Goal: Task Accomplishment & Management: Complete application form

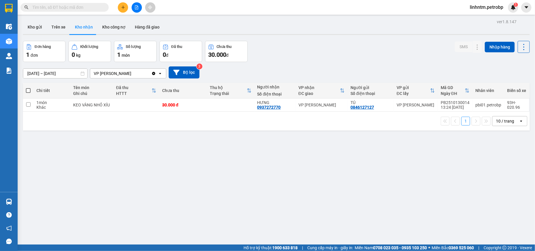
click at [491, 9] on span "linhntm.petrobp" at bounding box center [486, 7] width 43 height 7
click at [490, 16] on span "Đăng xuất" at bounding box center [488, 18] width 31 height 6
click at [501, 7] on span "linhntm.petrobp" at bounding box center [486, 7] width 43 height 7
click at [484, 12] on ul "Đăng xuất Đổi mật khẩu" at bounding box center [486, 22] width 44 height 21
click at [484, 15] on span "Đăng xuất" at bounding box center [488, 18] width 31 height 6
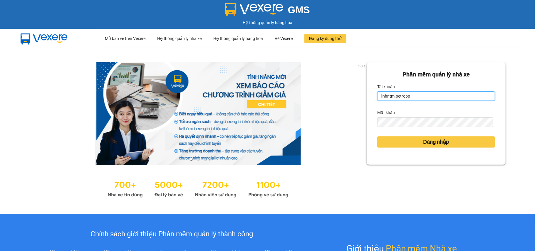
click at [420, 97] on input "linhntm.petrobp" at bounding box center [436, 95] width 118 height 9
type input "anntt.petrobp"
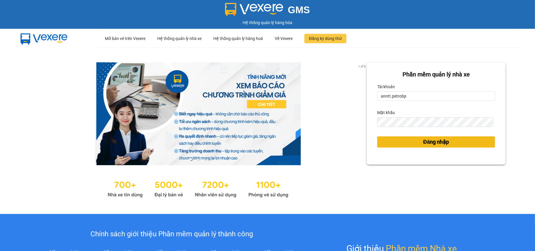
click at [423, 145] on span "Đăng nhập" at bounding box center [436, 142] width 26 height 8
click at [380, 141] on button "Đăng nhập" at bounding box center [436, 141] width 118 height 11
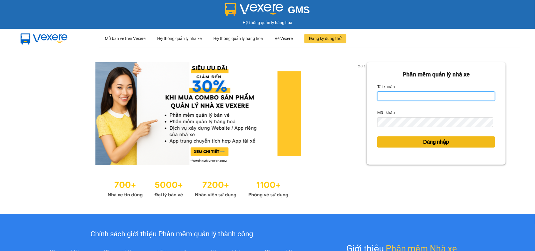
type input "anntt.petrobp"
click at [406, 141] on button "Đăng nhập" at bounding box center [436, 141] width 118 height 11
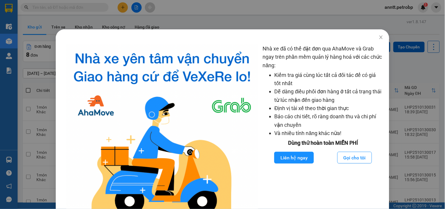
drag, startPoint x: 533, startPoint y: 0, endPoint x: 259, endPoint y: 18, distance: 274.8
click at [259, 18] on div "Nhà xe đã có thể đặt đơn qua AhaMove và Grab ngay trên phần mềm quản lý hàng ho…" at bounding box center [222, 104] width 445 height 209
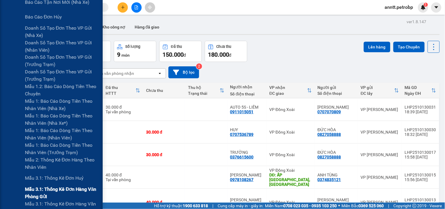
scroll to position [262, 0]
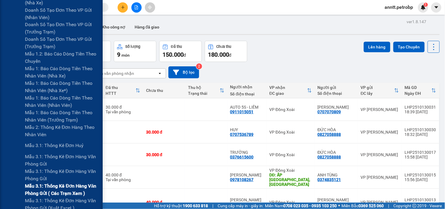
click at [34, 188] on span "Mẫu 3.1: Thống kê đơn hàng văn phòng gửi ( các trạm xem )" at bounding box center [61, 190] width 73 height 15
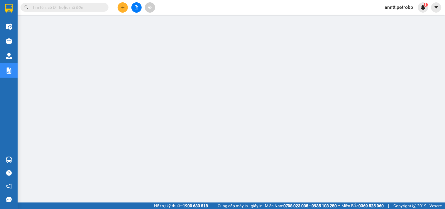
click at [123, 8] on icon "plus" at bounding box center [123, 7] width 4 height 4
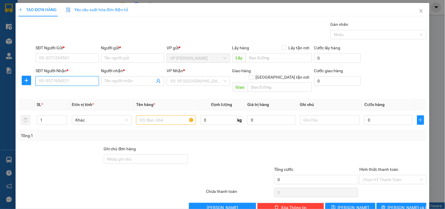
click at [57, 81] on input "SĐT Người Nhận *" at bounding box center [67, 80] width 63 height 9
click at [59, 80] on input "337" at bounding box center [67, 80] width 63 height 9
type input "337"
click at [66, 80] on input "SĐT Người Nhận *" at bounding box center [67, 80] width 63 height 9
type input "337"
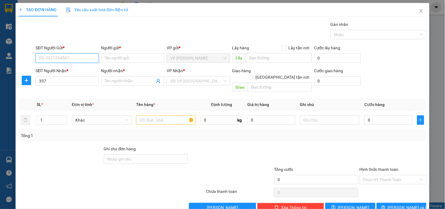
click at [60, 56] on input "SĐT Người Gửi *" at bounding box center [67, 57] width 63 height 9
click at [65, 59] on input "495" at bounding box center [67, 57] width 63 height 9
click at [58, 58] on input "09388684495" at bounding box center [67, 57] width 63 height 9
type input "0938868495"
click at [90, 59] on input "0938868495" at bounding box center [67, 57] width 63 height 9
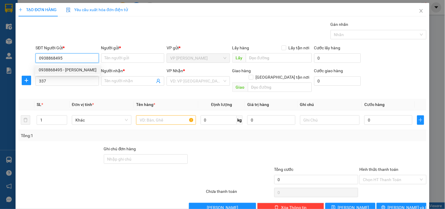
click at [82, 69] on div "0938868495 - TRINH" at bounding box center [68, 70] width 58 height 6
type input "TRINH"
type input "30.000"
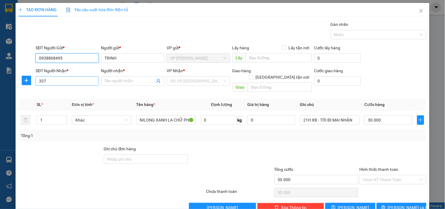
type input "0938868495"
click at [76, 82] on input "337" at bounding box center [67, 80] width 63 height 9
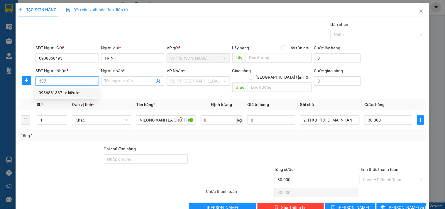
click at [63, 95] on div "0936881337 - c kiều kt" at bounding box center [66, 93] width 55 height 6
type input "0936881337"
type input "c kiều kt"
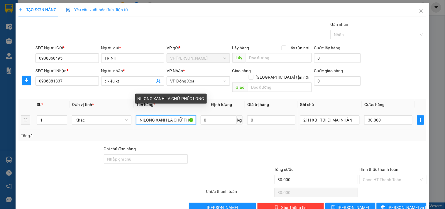
click at [162, 116] on input "NILONG XANH LA CHỮ PHÚC LONG" at bounding box center [166, 119] width 60 height 9
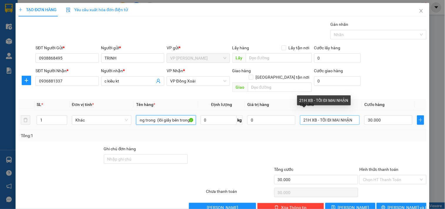
type input "nilong trong (lõi giấy bên trong )"
drag, startPoint x: 306, startPoint y: 115, endPoint x: 300, endPoint y: 118, distance: 7.2
click at [300, 118] on input "21H XB - TỐI ĐI MAI NHẬN" at bounding box center [330, 119] width 60 height 9
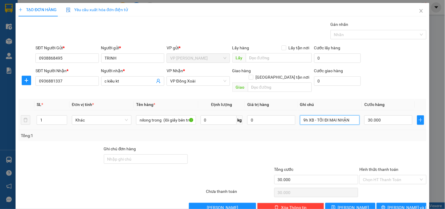
drag, startPoint x: 314, startPoint y: 114, endPoint x: 363, endPoint y: 119, distance: 49.0
click at [363, 119] on tr "1 Khác nilong trong (lõi giấy bên trong ) 0 kg 0 9h XB - TỐI ĐI MAI NHẬN 30.000" at bounding box center [222, 120] width 408 height 20
type input "9h XB -"
click at [391, 204] on button "[PERSON_NAME] và In" at bounding box center [402, 207] width 50 height 9
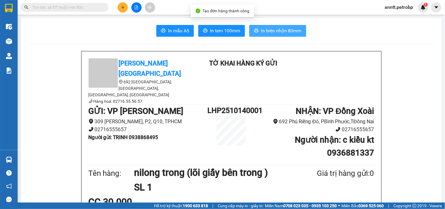
click at [263, 30] on span "In biên nhận 80mm" at bounding box center [281, 30] width 41 height 7
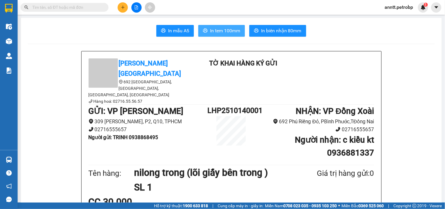
click at [219, 29] on span "In tem 100mm" at bounding box center [225, 30] width 30 height 7
click at [225, 33] on span "In tem 100mm" at bounding box center [225, 30] width 30 height 7
click at [122, 8] on icon "plus" at bounding box center [123, 7] width 4 height 4
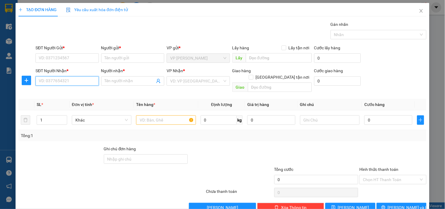
click at [51, 82] on input "SĐT Người Nhận *" at bounding box center [67, 80] width 63 height 9
click at [57, 79] on input "SĐT Người Nhận *" at bounding box center [67, 80] width 63 height 9
click at [56, 82] on input "181" at bounding box center [67, 80] width 63 height 9
drag, startPoint x: 56, startPoint y: 82, endPoint x: 35, endPoint y: 88, distance: 22.2
click at [35, 88] on body "Kết quả tìm kiếm ( 0 ) Bộ lọc No Data anntt.petrobp 1 Điều hành xe Kho hàng mới…" at bounding box center [222, 104] width 445 height 209
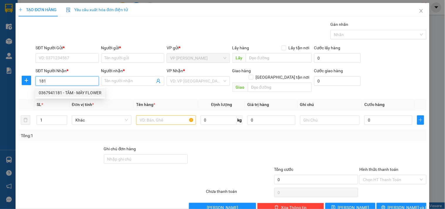
click at [58, 92] on div "0367941181 - TÂM - MÂY FLOWER" at bounding box center [70, 93] width 63 height 6
type input "0367941181"
type input "TÂM - MÂY FLOWER"
type input "150.000"
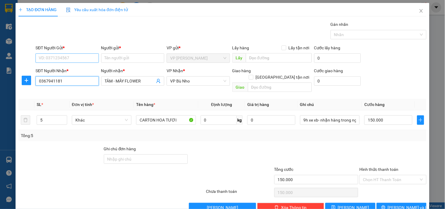
type input "0367941181"
click at [55, 58] on input "SĐT Người Gửi *" at bounding box center [67, 57] width 63 height 9
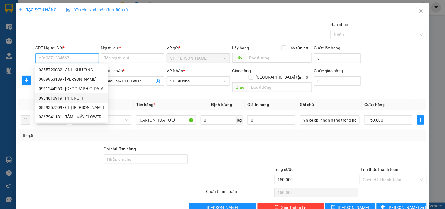
click at [44, 100] on div "0934810919 - PHONG HF" at bounding box center [72, 98] width 66 height 6
type input "0934810919"
type input "PHONG HF"
type input "120.000"
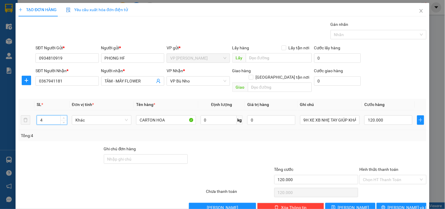
drag, startPoint x: 51, startPoint y: 117, endPoint x: 23, endPoint y: 123, distance: 28.5
click at [23, 123] on tr "4 Khác CARTON HOA 0 kg 0 9H XE XB NHẸ TAY GIÚP KHÁCH 120.000" at bounding box center [222, 120] width 408 height 20
type input "11"
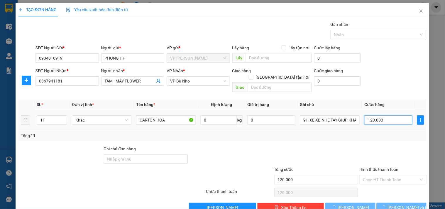
click at [392, 116] on input "120.000" at bounding box center [389, 119] width 48 height 9
type input "0"
type input "3"
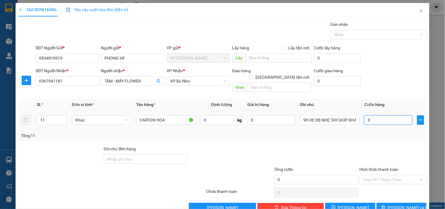
type input "3"
type input "03"
type input "33"
type input "033"
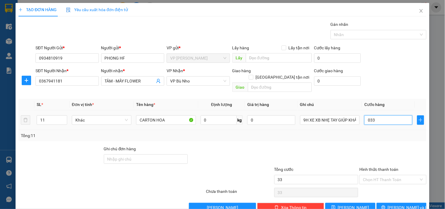
type input "330"
type input "0.330"
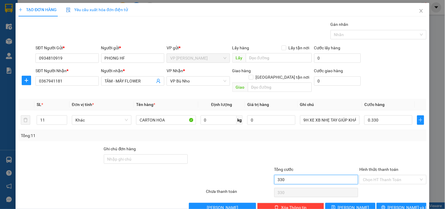
type input "330.000"
click at [296, 177] on input "330.000" at bounding box center [316, 179] width 84 height 9
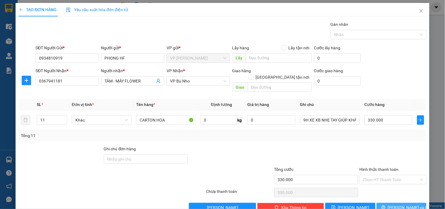
click at [391, 204] on button "[PERSON_NAME] và In" at bounding box center [402, 207] width 50 height 9
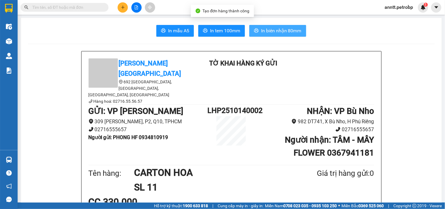
click at [277, 32] on span "In biên nhận 80mm" at bounding box center [281, 30] width 41 height 7
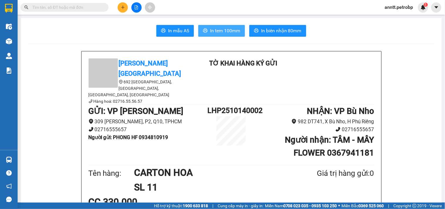
click at [228, 31] on span "In tem 100mm" at bounding box center [225, 30] width 30 height 7
drag, startPoint x: 139, startPoint y: 122, endPoint x: 187, endPoint y: 125, distance: 47.7
click at [184, 125] on div "GỬI : VP Lê Hồng Phong 309 Lê Hồng Phong, P2, Q10, TPHCM 02716555657 Người gửi …" at bounding box center [148, 125] width 119 height 41
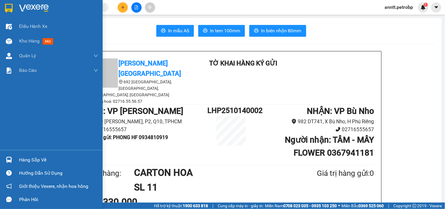
click at [11, 7] on img at bounding box center [9, 8] width 8 height 9
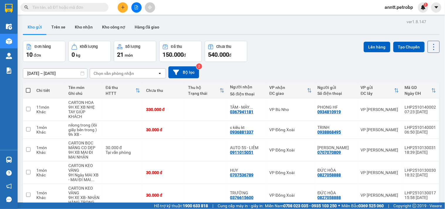
click at [28, 89] on span at bounding box center [28, 90] width 5 height 5
click at [28, 87] on input "checkbox" at bounding box center [28, 87] width 0 height 0
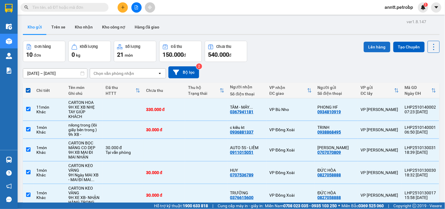
click at [374, 47] on button "Lên hàng" at bounding box center [377, 47] width 27 height 11
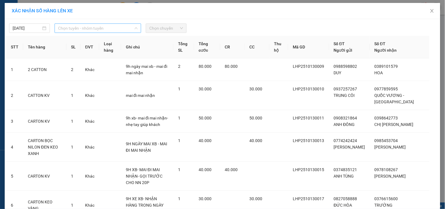
click at [97, 26] on span "Chọn tuyến - nhóm tuyến" at bounding box center [98, 28] width 80 height 9
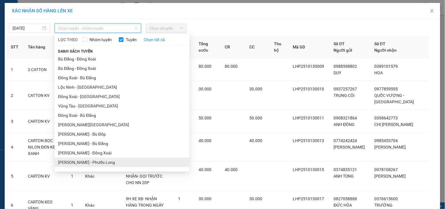
click at [97, 158] on li "[PERSON_NAME] - Phước Long" at bounding box center [122, 162] width 135 height 9
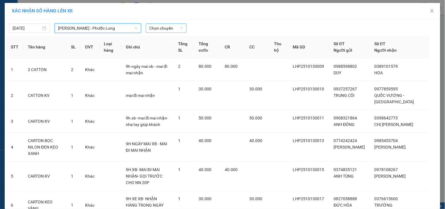
click at [168, 27] on span "Chọn chuyến" at bounding box center [166, 28] width 34 height 9
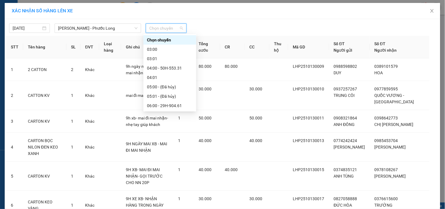
click at [172, 178] on div "09:05 - 50H-074.37" at bounding box center [170, 181] width 46 height 6
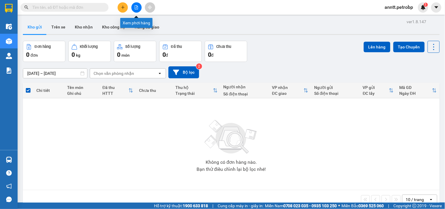
click at [136, 8] on icon "file-add" at bounding box center [136, 7] width 4 height 4
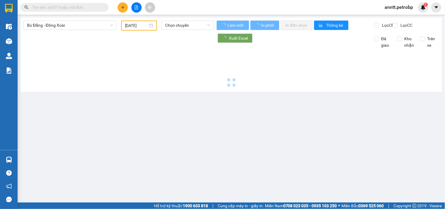
type input "[DATE]"
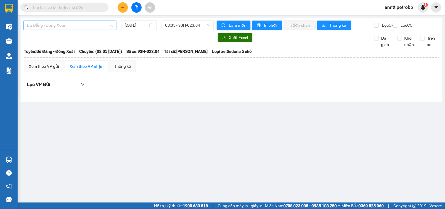
click at [74, 28] on span "Bù Đăng - Đồng Xoài" at bounding box center [70, 25] width 86 height 9
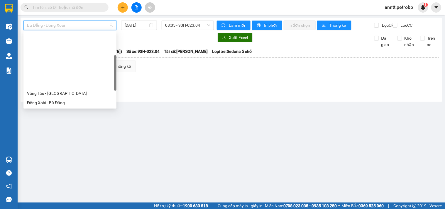
click at [74, 146] on div "[PERSON_NAME] - Phước Long" at bounding box center [70, 149] width 86 height 6
type input "[DATE]"
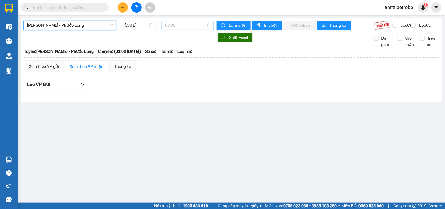
click at [190, 28] on span "03:00" at bounding box center [187, 25] width 45 height 9
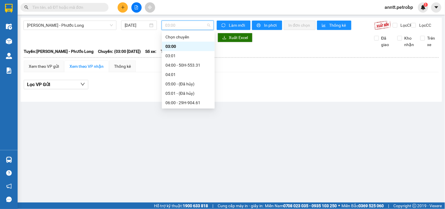
click at [189, 175] on div "09:05 - 50H-074.37" at bounding box center [189, 178] width 46 height 6
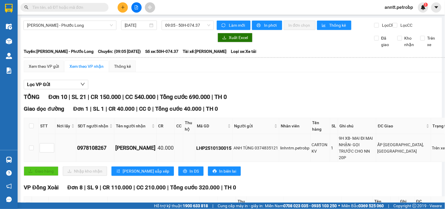
drag, startPoint x: 189, startPoint y: 149, endPoint x: 227, endPoint y: 149, distance: 37.6
click at [227, 149] on tr "0978108267 ANH BẢO 40.000 LHP2510130015 ANH TÙNG 0374835121 linhntm.petrobp CAR…" at bounding box center [241, 148] width 434 height 28
click at [137, 5] on icon "file-add" at bounding box center [136, 7] width 4 height 4
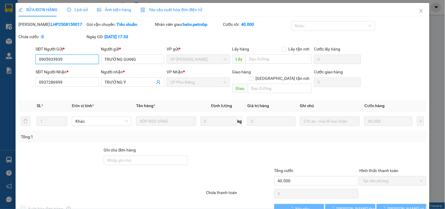
type input "0905933939"
type input "0937286999"
type input "40.000"
type input "0905933939"
type input "0937286999"
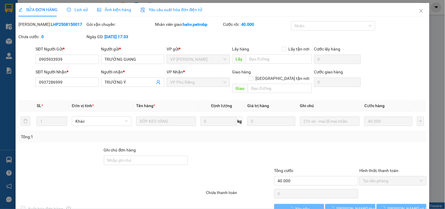
type input "40.000"
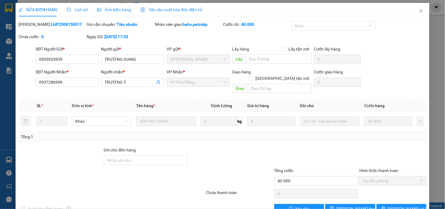
click at [419, 28] on div "Mã ĐH: LHP2508150017 Gói vận chuyển: Tiêu chuẩn Nhân viên giao: hahv.petrobp Cư…" at bounding box center [223, 33] width 410 height 25
click at [419, 13] on icon "close" at bounding box center [421, 11] width 5 height 5
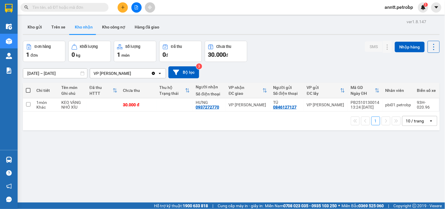
click at [61, 9] on input "text" at bounding box center [66, 7] width 69 height 6
paste input "LHP2510130015"
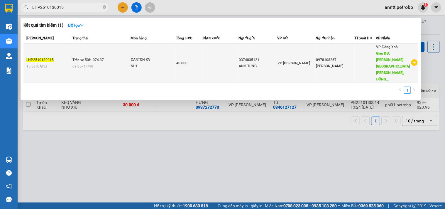
type input "LHP2510130015"
click at [201, 49] on td "40.000" at bounding box center [189, 63] width 27 height 40
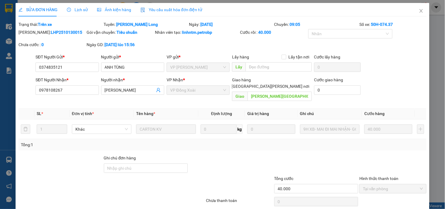
type input "0374835121"
type input "0978108267"
type input "ẤP [GEOGRAPHIC_DATA], [GEOGRAPHIC_DATA]"
type input "40.000"
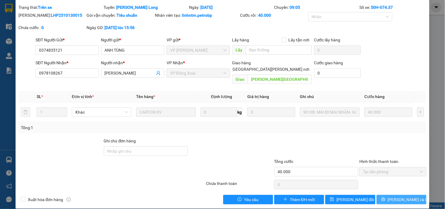
drag, startPoint x: 405, startPoint y: 191, endPoint x: 326, endPoint y: 205, distance: 80.8
click at [405, 196] on span "[PERSON_NAME] và In" at bounding box center [408, 199] width 41 height 6
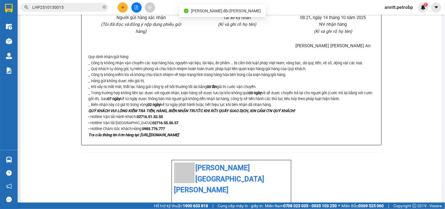
scroll to position [391, 0]
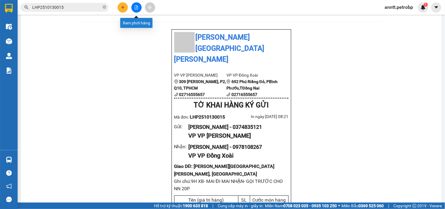
click at [136, 4] on button at bounding box center [137, 7] width 10 height 10
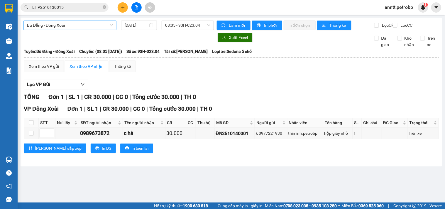
click at [99, 26] on span "Bù Đăng - Đồng Xoài" at bounding box center [70, 25] width 86 height 9
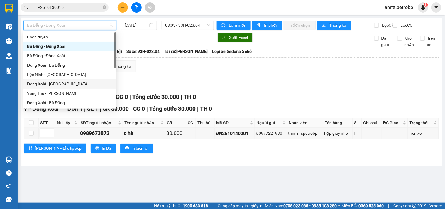
scroll to position [65, 0]
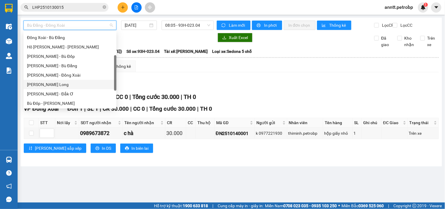
click at [75, 85] on div "[PERSON_NAME] - Phước Long" at bounding box center [70, 84] width 86 height 6
type input "[DATE]"
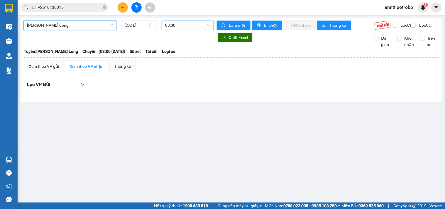
click at [184, 25] on span "03:00" at bounding box center [187, 25] width 45 height 9
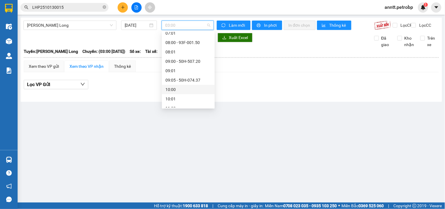
scroll to position [130, 0]
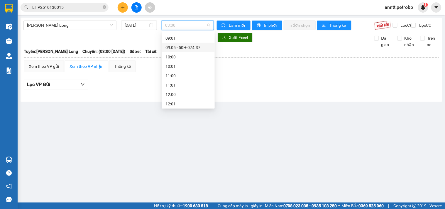
click at [194, 46] on div "09:05 - 50H-074.37" at bounding box center [189, 47] width 46 height 6
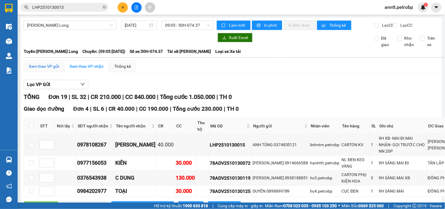
click at [39, 70] on div "Xem theo VP gửi" at bounding box center [44, 66] width 30 height 6
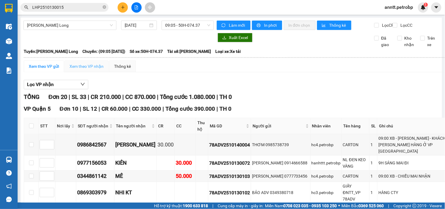
scroll to position [33, 0]
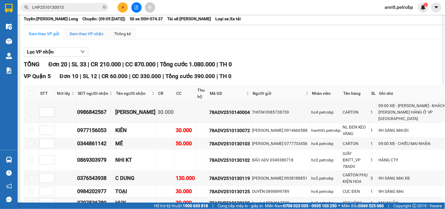
click at [83, 37] on div "Xem theo VP nhận" at bounding box center [87, 34] width 34 height 6
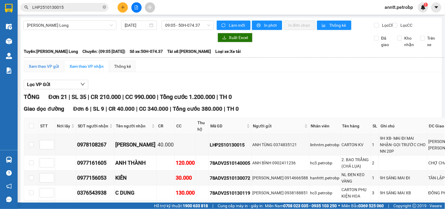
click at [44, 70] on div "Xem theo VP gửi" at bounding box center [44, 66] width 30 height 6
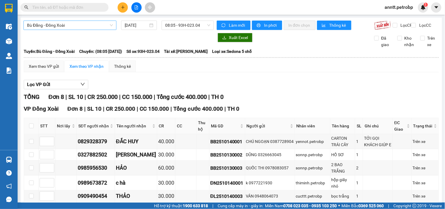
click at [108, 27] on span "Bù Đăng - Đồng Xoài" at bounding box center [70, 25] width 86 height 9
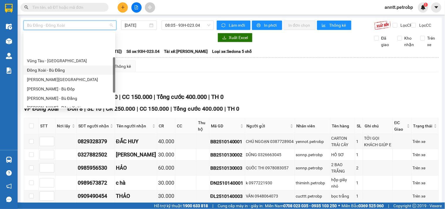
scroll to position [65, 0]
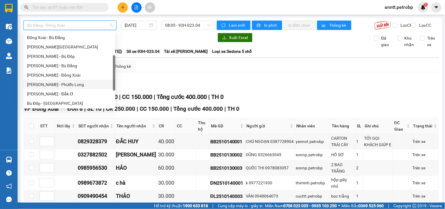
click at [67, 85] on div "[PERSON_NAME] - Phước Long" at bounding box center [69, 84] width 85 height 6
type input "[DATE]"
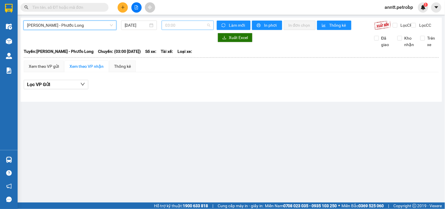
click at [183, 24] on span "03:00" at bounding box center [187, 25] width 45 height 9
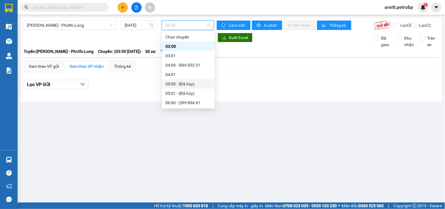
scroll to position [98, 0]
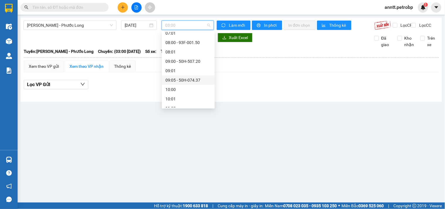
click at [179, 80] on div "09:05 - 50H-074.37" at bounding box center [189, 80] width 46 height 6
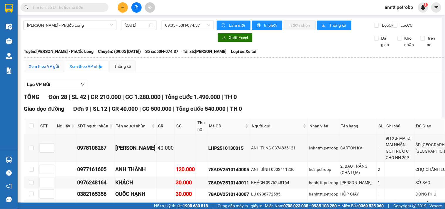
click at [46, 70] on div "Xem theo VP gửi" at bounding box center [44, 66] width 30 height 6
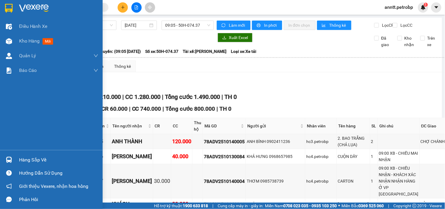
click at [52, 157] on div "Hàng sắp về" at bounding box center [58, 160] width 79 height 9
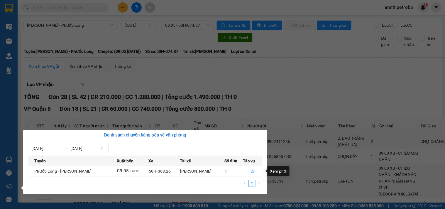
click at [253, 170] on icon "file-done" at bounding box center [253, 171] width 4 height 4
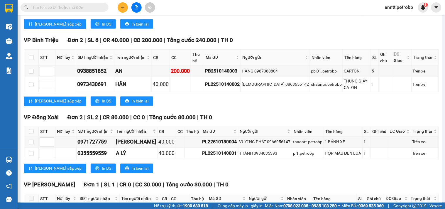
scroll to position [300, 0]
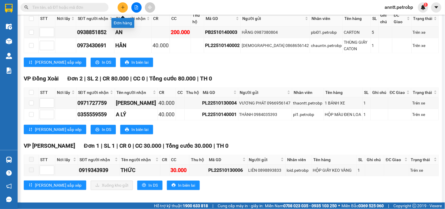
click at [121, 10] on button at bounding box center [123, 7] width 10 height 10
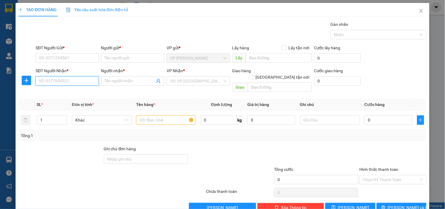
click at [46, 80] on input "SĐT Người Nhận *" at bounding box center [67, 80] width 63 height 9
type input "0"
click at [58, 93] on div "0392055588 - NHI" at bounding box center [66, 93] width 55 height 6
type input "0392055588"
type input "NHI"
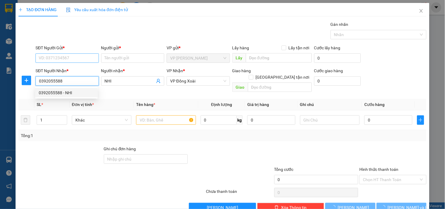
type input "40.000"
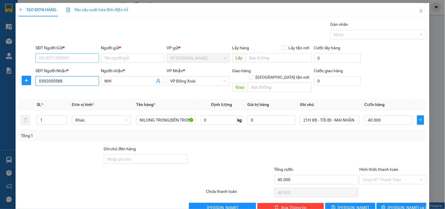
type input "0392055588"
click at [66, 58] on input "SĐT Người Gửi *" at bounding box center [67, 57] width 63 height 9
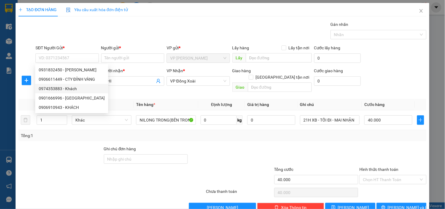
click at [70, 154] on div at bounding box center [60, 156] width 85 height 21
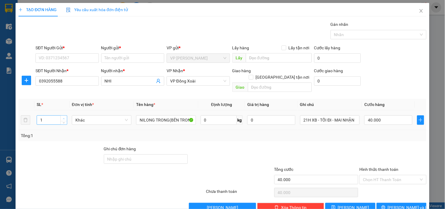
type input "2"
click at [64, 117] on span "up" at bounding box center [64, 119] width 4 height 4
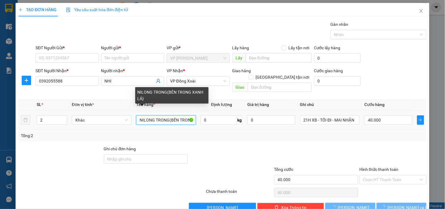
click at [154, 115] on input "NILONG TRONG(BÊN TRONG XANH LÁ)" at bounding box center [166, 119] width 60 height 9
type input "0"
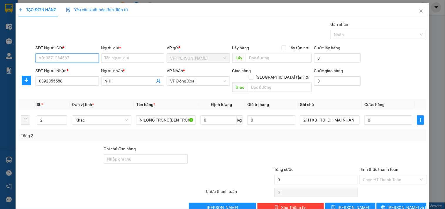
click at [87, 58] on input "SĐT Người Gửi *" at bounding box center [67, 57] width 63 height 9
type input "0909990105"
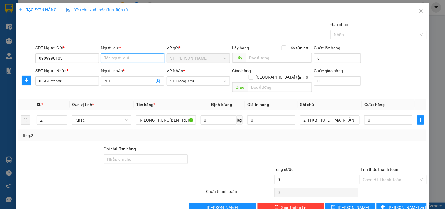
click at [114, 55] on input "Người gửi *" at bounding box center [132, 57] width 63 height 9
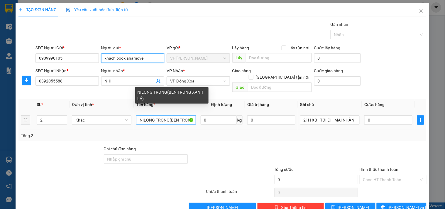
type input "khách book ahamove"
click at [152, 115] on input "NILONG TRONG(BÊN TRONG XANH LÁ)" at bounding box center [166, 119] width 60 height 9
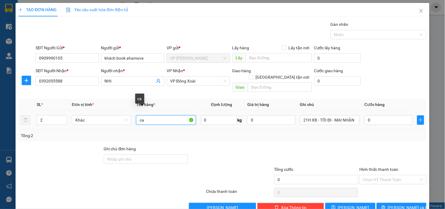
type input "c"
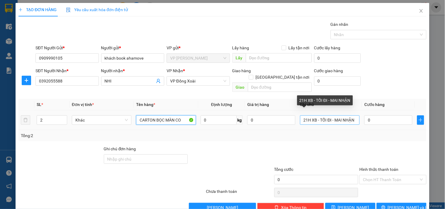
type input "CARTON BỌC MÀN CO"
drag, startPoint x: 304, startPoint y: 112, endPoint x: 298, endPoint y: 112, distance: 6.5
click at [300, 115] on input "21H XB - TỐI ĐI - MAI NHẬN" at bounding box center [330, 119] width 60 height 9
click at [318, 115] on input "14H XB - TỐI ĐI - MAI NHẬN" at bounding box center [330, 119] width 60 height 9
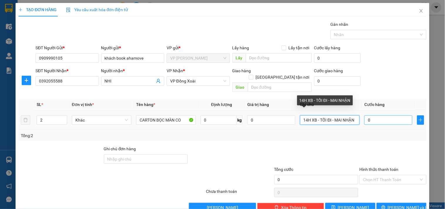
drag, startPoint x: 316, startPoint y: 112, endPoint x: 371, endPoint y: 116, distance: 54.8
click at [371, 116] on tr "2 Khác CARTON BỌC MÀN CO 0 kg 0 14H XB - TỐI ĐI - MAI NHẬN 0" at bounding box center [222, 120] width 408 height 20
type input "14H XB -NHẬN HÀNG TRONG NGÀY"
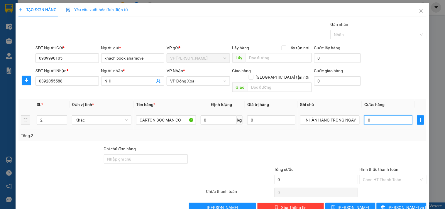
scroll to position [0, 0]
click at [370, 116] on input "0" at bounding box center [389, 119] width 48 height 9
type input "8"
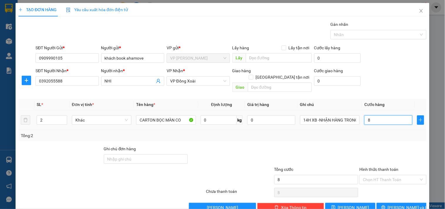
type input "80"
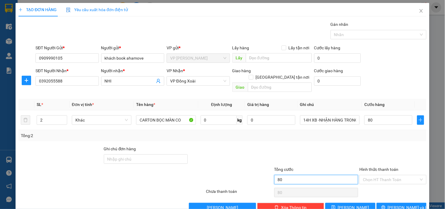
type input "80.000"
click at [305, 175] on input "80.000" at bounding box center [316, 179] width 84 height 9
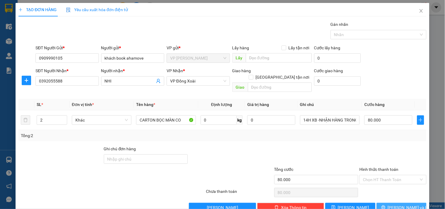
click at [404, 204] on span "Lưu và In" at bounding box center [408, 207] width 41 height 6
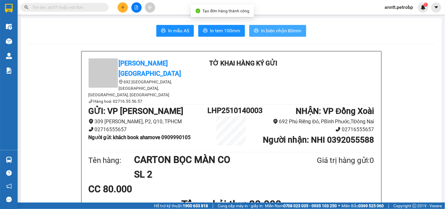
click at [289, 31] on span "In biên nhận 80mm" at bounding box center [281, 30] width 41 height 7
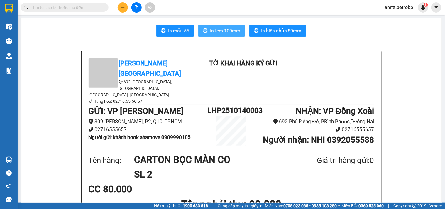
click at [222, 34] on span "In tem 100mm" at bounding box center [225, 30] width 30 height 7
click at [36, 10] on input "text" at bounding box center [66, 7] width 69 height 6
click at [124, 5] on button at bounding box center [123, 7] width 10 height 10
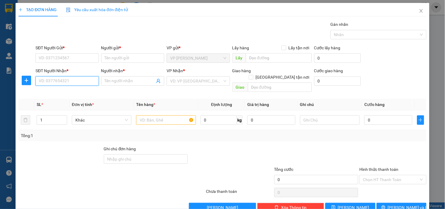
click at [61, 84] on input "SĐT Người Nhận *" at bounding box center [67, 80] width 63 height 9
type input "0919193456"
click at [87, 76] on input "0919193456" at bounding box center [67, 80] width 63 height 9
click at [84, 93] on div "0919193456 - PHÁT ( C TRÚC )" at bounding box center [67, 93] width 56 height 6
type input "PHÁT ( C TRÚC )"
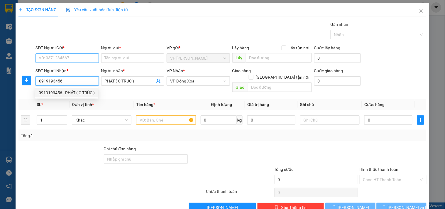
type input "50.000"
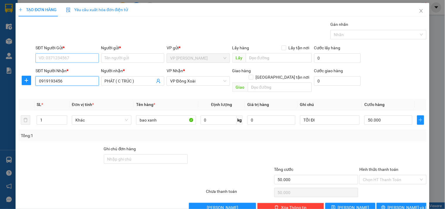
type input "0919193456"
click at [76, 58] on input "SĐT Người Gửi *" at bounding box center [67, 57] width 63 height 9
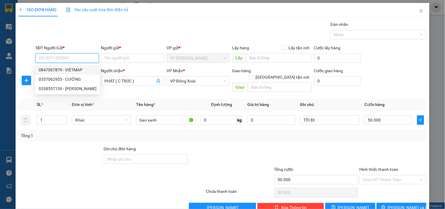
click at [63, 57] on input "SĐT Người Gửi *" at bounding box center [67, 57] width 63 height 9
click at [56, 70] on div "0338557139 - anh khôi" at bounding box center [68, 70] width 58 height 6
type input "0338557139"
type input "anh khôi"
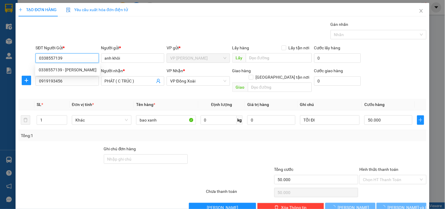
type input "40.000"
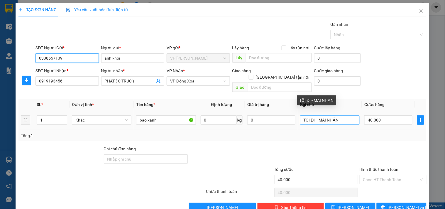
type input "0338557139"
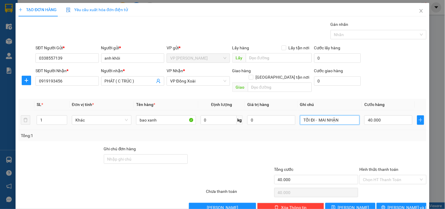
drag, startPoint x: 347, startPoint y: 114, endPoint x: 210, endPoint y: 122, distance: 137.3
click at [210, 122] on tr "1 Khác bao xanh 0 kg 0 TỐI ĐI - MAI NHẬN 40.000" at bounding box center [222, 120] width 408 height 20
type input "14h xb - nhận hàng trong ngày"
click at [386, 205] on icon "printer" at bounding box center [384, 207] width 4 height 4
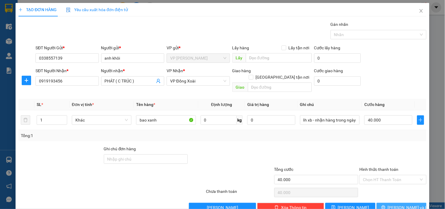
scroll to position [0, 0]
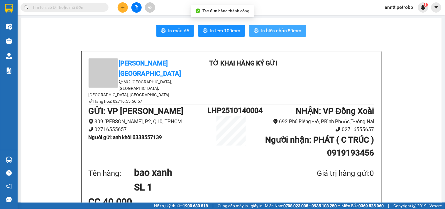
click at [284, 31] on span "In biên nhận 80mm" at bounding box center [281, 30] width 41 height 7
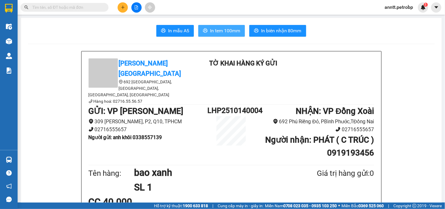
click at [233, 27] on span "In tem 100mm" at bounding box center [225, 30] width 30 height 7
click at [126, 9] on button at bounding box center [123, 7] width 10 height 10
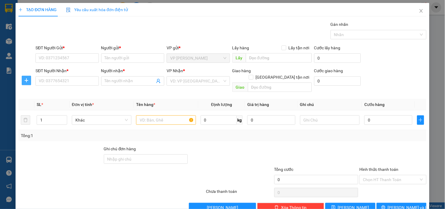
click at [27, 83] on button "button" at bounding box center [26, 80] width 9 height 9
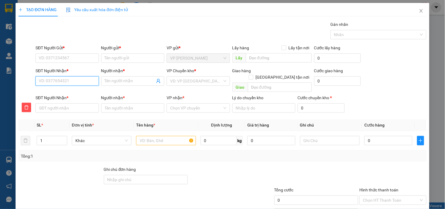
click at [48, 80] on input "SĐT Người Nhận *" at bounding box center [67, 80] width 63 height 9
click at [50, 80] on input "SĐT Người Nhận *" at bounding box center [67, 80] width 63 height 9
type input "0"
type input "09"
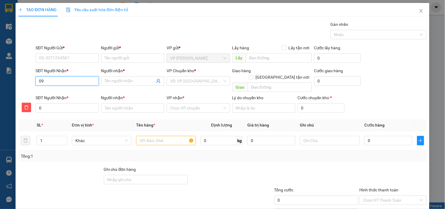
type input "09"
type input "096"
type input "0963"
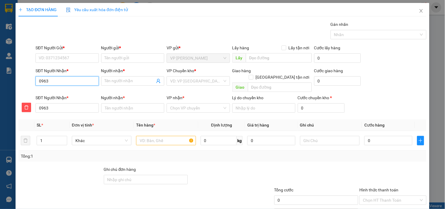
type input "096"
type input "0962"
type input "09624"
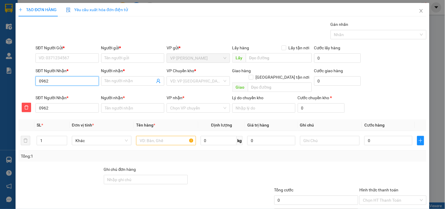
type input "09624"
type input "096245"
type input "0962454"
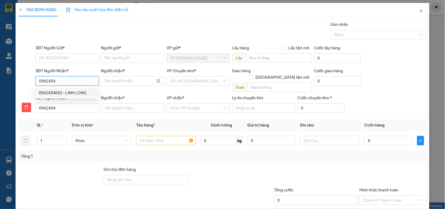
click at [52, 93] on div "0962454692 - LINH LONG" at bounding box center [66, 93] width 55 height 6
type input "0962454692"
type input "LINH LONG"
type input "0962454692"
type input "LINH LONG"
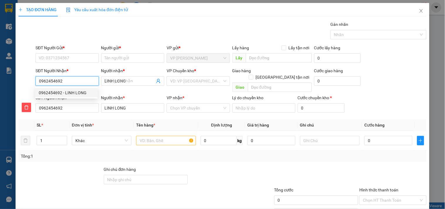
type input "70.000"
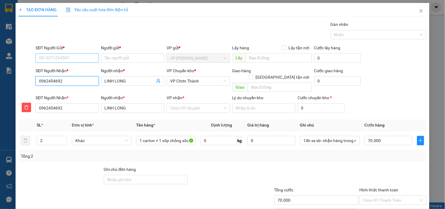
type input "0962454692"
click at [64, 62] on input "SĐT Người Gửi *" at bounding box center [67, 57] width 63 height 9
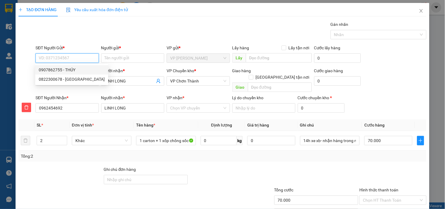
click at [63, 59] on input "SĐT Người Gửi *" at bounding box center [67, 57] width 63 height 9
click at [58, 67] on div "0975171765 - VINH" at bounding box center [66, 70] width 55 height 6
type input "0975171765"
type input "VINH"
type input "30.000"
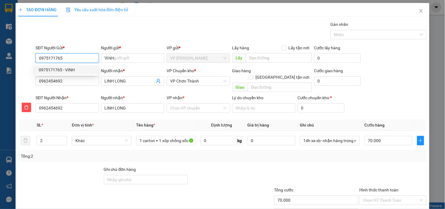
type input "30.000"
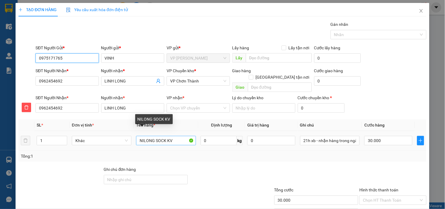
type input "0975171765"
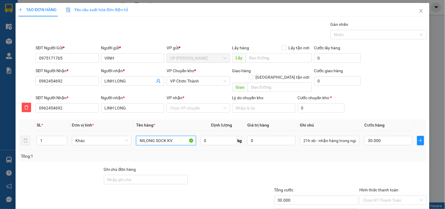
drag, startPoint x: 178, startPoint y: 135, endPoint x: 42, endPoint y: 142, distance: 135.5
click at [42, 142] on tr "1 Khác NILONG SOCK KV 0 kg 0 21h xb - nhận hàng trong ngày MAI 30.000" at bounding box center [222, 141] width 408 height 20
click at [204, 80] on span "VP Chơn Thành" at bounding box center [198, 81] width 56 height 9
type input "carton kv"
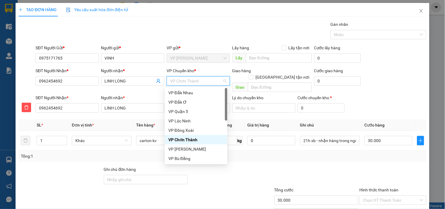
type input "x"
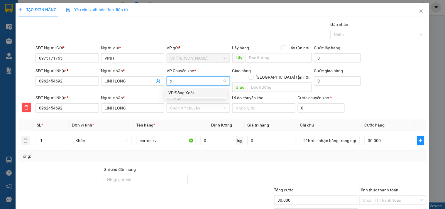
click at [207, 95] on div "VP Đồng Xoài" at bounding box center [196, 93] width 55 height 6
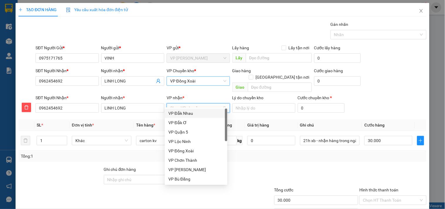
click at [194, 104] on input "VP nhận *" at bounding box center [196, 108] width 52 height 9
type input "ch"
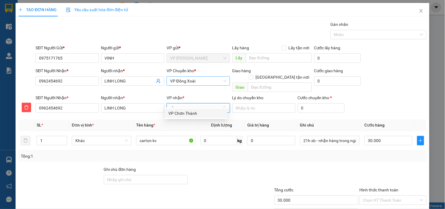
click at [193, 113] on div "VP Chơn Thành" at bounding box center [196, 113] width 55 height 6
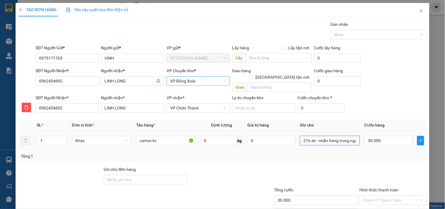
drag, startPoint x: 306, startPoint y: 134, endPoint x: 275, endPoint y: 123, distance: 33.1
click at [276, 133] on tr "1 Khác carton kv 0 kg 0 21h xb - nhận hàng trong ngày MAI 30.000" at bounding box center [222, 141] width 408 height 20
click at [326, 137] on input "14h xb - nhận hàng trong ngày MAI" at bounding box center [330, 140] width 60 height 9
click at [352, 136] on input "14h xb - nhận hàng trong ngày MAI" at bounding box center [330, 140] width 60 height 9
type input "14h xb - nhận hàng trong ngày MA"
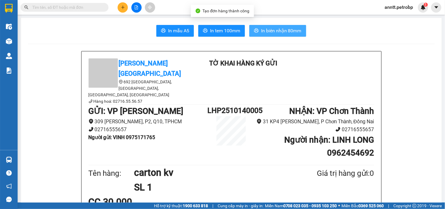
click at [284, 31] on span "In biên nhận 80mm" at bounding box center [281, 30] width 41 height 7
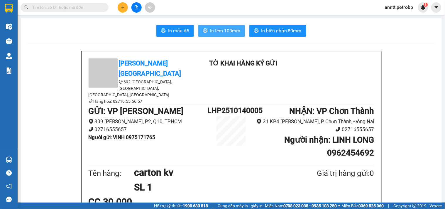
click at [215, 27] on span "In tem 100mm" at bounding box center [225, 30] width 30 height 7
click at [72, 11] on span at bounding box center [65, 7] width 88 height 9
click at [71, 7] on input "text" at bounding box center [66, 7] width 69 height 6
paste input "LHP2510010027"
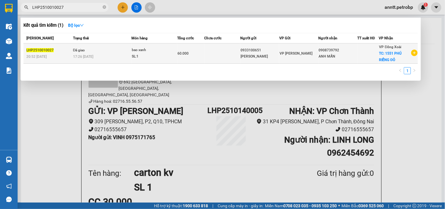
click at [238, 53] on td at bounding box center [222, 53] width 36 height 20
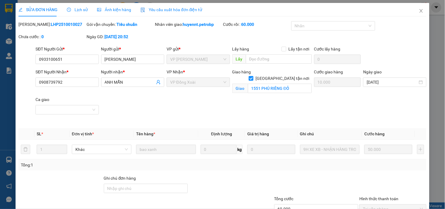
click at [78, 9] on span "Lịch sử" at bounding box center [77, 9] width 21 height 5
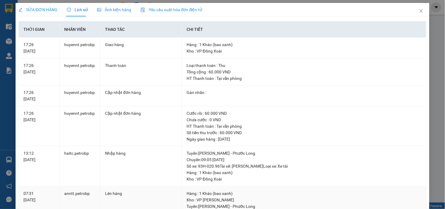
drag, startPoint x: 183, startPoint y: 60, endPoint x: 299, endPoint y: 87, distance: 119.2
click at [299, 186] on td "Hàng : 1 Khác (bao xanh) Kho : VP Lê Hồng Phong Tuyến : Hồ Chí Minh - Phước Lo…" at bounding box center [304, 206] width 245 height 40
click at [420, 11] on icon "close" at bounding box center [421, 11] width 3 height 4
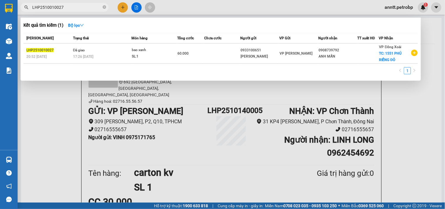
click at [73, 5] on input "LHP2510010027" at bounding box center [66, 7] width 69 height 6
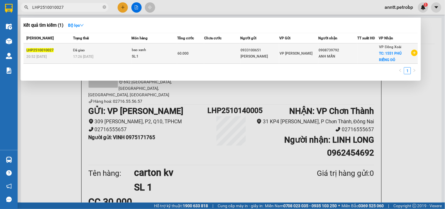
click at [166, 56] on div "SL: 1" at bounding box center [154, 56] width 44 height 6
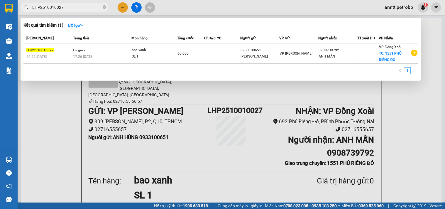
drag, startPoint x: 64, startPoint y: 7, endPoint x: 11, endPoint y: 9, distance: 53.5
click at [11, 9] on section "Kết quả tìm kiếm ( 1 ) Bộ lọc Mã ĐH Trạng thái Món hàng Tổng cước Chưa cước Ngư…" at bounding box center [222, 104] width 445 height 209
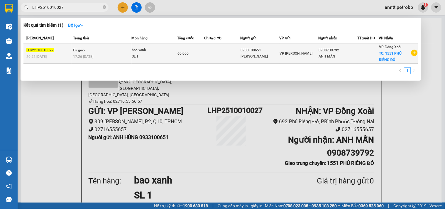
paste input "LHP2510020036"
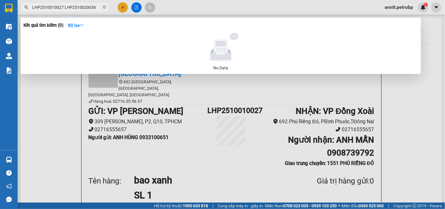
drag, startPoint x: 61, startPoint y: 7, endPoint x: 22, endPoint y: 10, distance: 38.9
click at [22, 10] on span "LHP2510010027 LHP2510020036" at bounding box center [65, 7] width 88 height 9
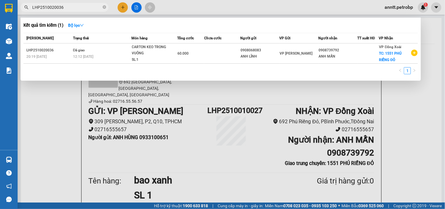
click at [76, 7] on input "LHP2510020036" at bounding box center [66, 7] width 69 height 6
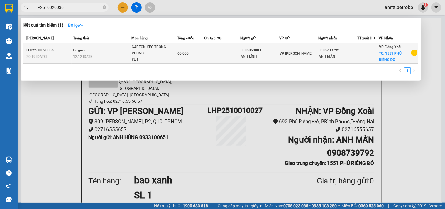
type input "LHP2510020036"
click at [98, 59] on div "12:12 - 03/10" at bounding box center [102, 56] width 58 height 6
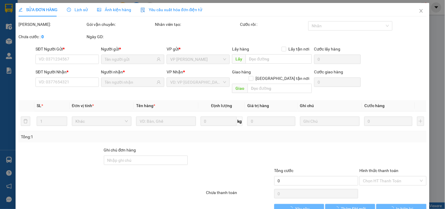
type input "0908068083"
type input "0908739792"
checkbox input "true"
type input "1551 PHÚ RIỀNG ĐỎ"
type input "60.000"
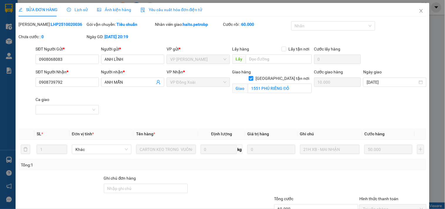
click at [77, 6] on div "Lịch sử" at bounding box center [77, 9] width 21 height 6
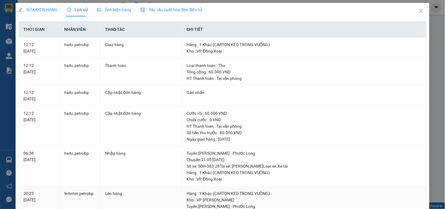
drag, startPoint x: 183, startPoint y: 62, endPoint x: 298, endPoint y: 87, distance: 117.9
click at [298, 186] on td "Hàng : 1 Khác (CARTON KEO TRONG VUÔNG) Kho : VP Lê Hồng Phong Tuyến : Hồ Chí Mi…" at bounding box center [304, 206] width 245 height 40
click at [419, 10] on icon "close" at bounding box center [421, 11] width 5 height 5
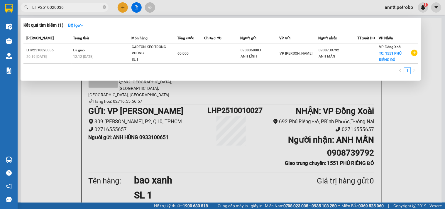
click at [67, 5] on input "LHP2510020036" at bounding box center [66, 7] width 69 height 6
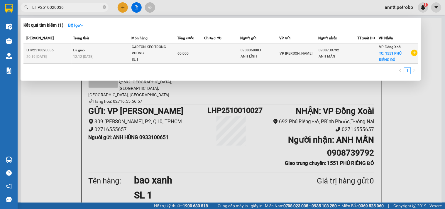
click at [81, 48] on span "Đã giao" at bounding box center [79, 50] width 12 height 5
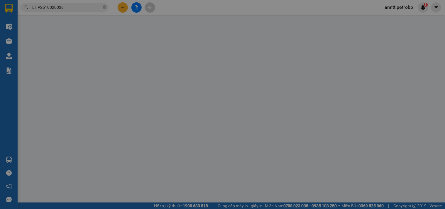
type input "0908068083"
type input "0908739792"
checkbox input "true"
type input "1551 PHÚ RIỀNG ĐỎ"
type input "60.000"
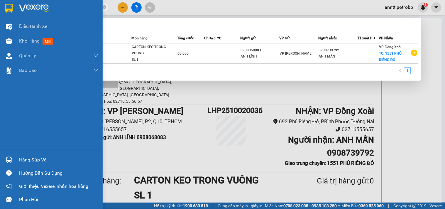
drag, startPoint x: 66, startPoint y: 8, endPoint x: 0, endPoint y: 13, distance: 66.2
click at [0, 13] on section "Kết quả tìm kiếm ( 1 ) Bộ lọc Mã ĐH Trạng thái Món hàng Tổng cước Chưa cước Ngư…" at bounding box center [222, 104] width 445 height 209
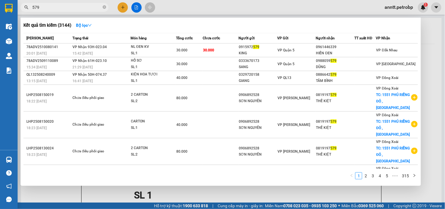
type input "579"
click at [82, 29] on button "Bộ lọc" at bounding box center [83, 25] width 25 height 9
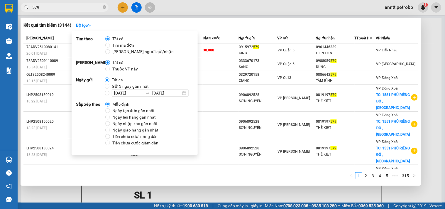
click at [116, 109] on span "Ngày tạo đơn gần nhất" at bounding box center [133, 110] width 47 height 6
click at [110, 109] on input "Ngày tạo đơn gần nhất" at bounding box center [107, 110] width 5 height 5
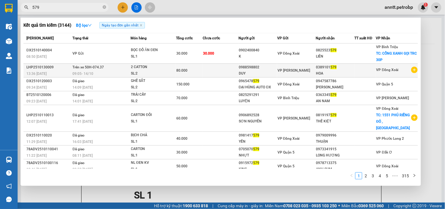
click at [52, 73] on div "13:36 - 13/10" at bounding box center [48, 73] width 44 height 6
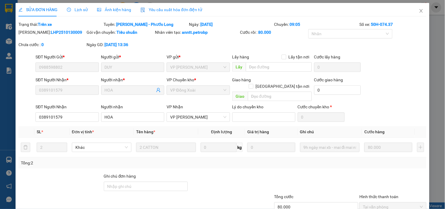
type input "0988598802"
type input "0389101579"
type input "80.000"
click at [80, 8] on span "Lịch sử" at bounding box center [77, 9] width 21 height 5
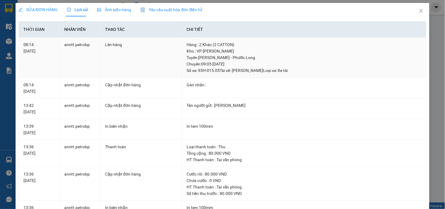
drag, startPoint x: 184, startPoint y: 45, endPoint x: 300, endPoint y: 68, distance: 118.5
click at [300, 68] on td "Hàng : 2 Khác (2 CATTON) Kho : VP Lê Hồng Phong Tuyến : Hồ Chí Minh - Phước Lo…" at bounding box center [304, 58] width 245 height 40
click at [419, 9] on icon "close" at bounding box center [421, 11] width 5 height 5
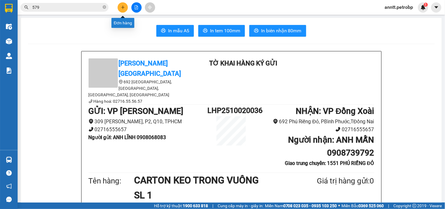
click at [121, 7] on icon "plus" at bounding box center [123, 7] width 4 height 4
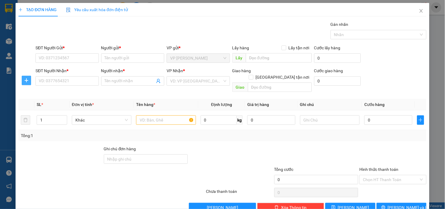
click at [25, 78] on icon "plus" at bounding box center [26, 80] width 5 height 5
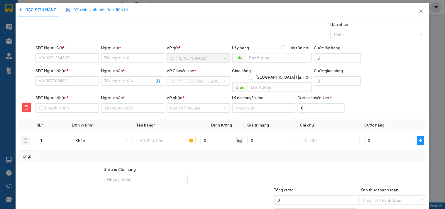
click at [59, 86] on div "SĐT Người Nhận * VD: 0377654321" at bounding box center [67, 78] width 63 height 21
click at [59, 86] on input "SĐT Người Nhận *" at bounding box center [67, 80] width 63 height 9
type input "3"
type input "31"
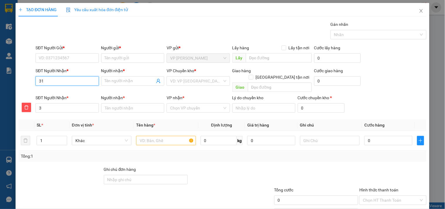
type input "31"
type input "313"
type input "3133"
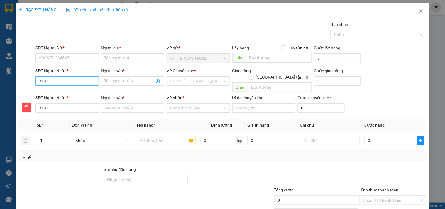
click at [62, 81] on input "3133" at bounding box center [67, 80] width 63 height 9
type input "03133"
type input "033133"
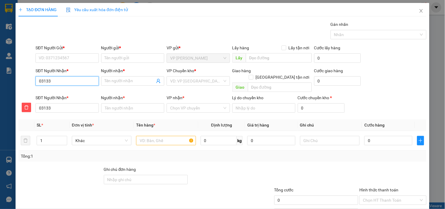
type input "033133"
type input "0343133"
type input "03453133"
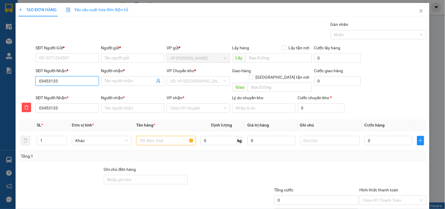
type input "034523133"
type input "0345223133"
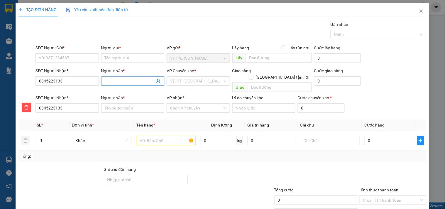
click at [130, 78] on input "Người nhận *" at bounding box center [130, 81] width 50 height 6
type input "d"
type input "do"
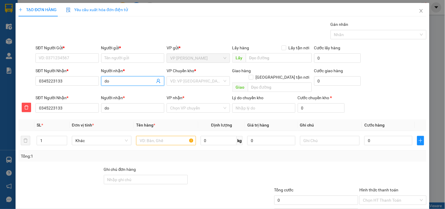
type input "doa"
type input "doan"
type input "doanh"
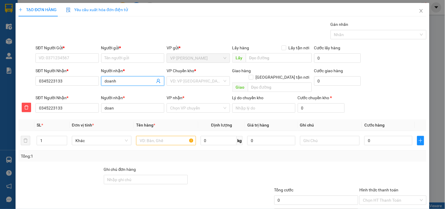
type input "doanh"
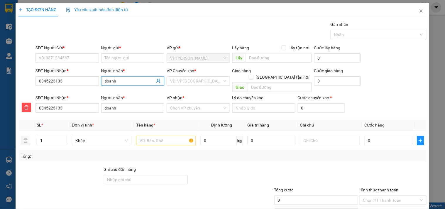
type input "doan"
type input "d"
type input "D"
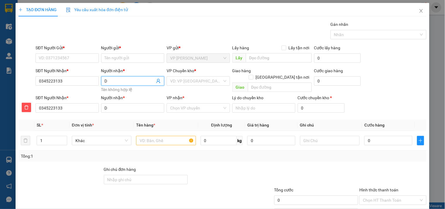
type input "DO"
type input "DOA"
type input "DOAN"
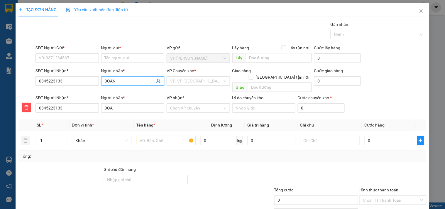
type input "DOAN"
type input "DOANH"
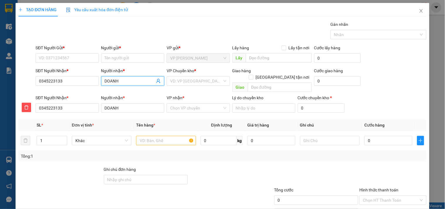
type input "DOANH T"
type input "DOANH TR"
type input "DOANH TRU"
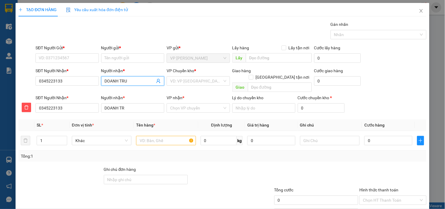
type input "DOANH TRU"
type input "DOANH TRỤ"
type input "DOANH TRỤC"
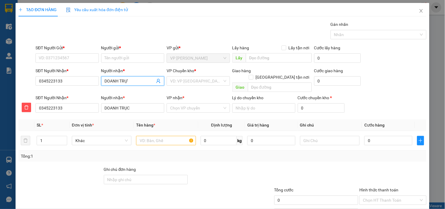
type input "DOANH TRỰC"
click at [191, 82] on input "search" at bounding box center [196, 81] width 52 height 9
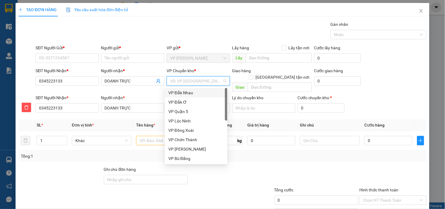
type input "X"
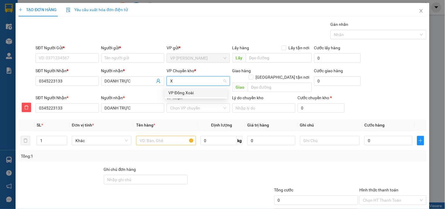
click at [188, 95] on div "VP Đồng Xoài" at bounding box center [196, 93] width 55 height 6
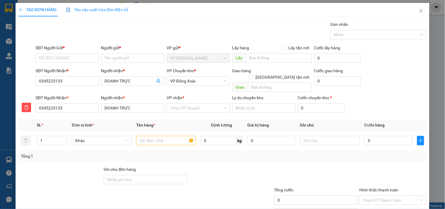
click at [186, 96] on div "VP nhận *" at bounding box center [198, 99] width 63 height 9
click at [179, 104] on input "VP nhận *" at bounding box center [196, 108] width 52 height 9
type input "10"
click at [176, 112] on div "VP CTV ĐƯỜNG 10" at bounding box center [196, 113] width 55 height 6
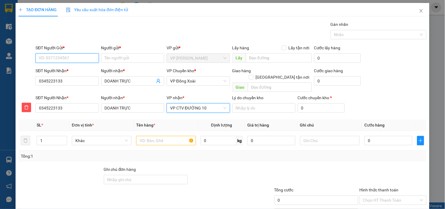
click at [90, 58] on input "SĐT Người Gửi *" at bounding box center [67, 57] width 63 height 9
click at [95, 57] on input "SĐT Người Gửi *" at bounding box center [67, 57] width 63 height 9
type input "0899997315"
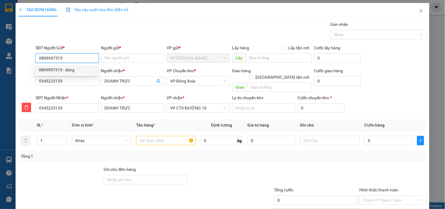
click at [77, 69] on div "0899997315 - dũng" at bounding box center [66, 70] width 55 height 6
type input "dũng"
type input "40.000"
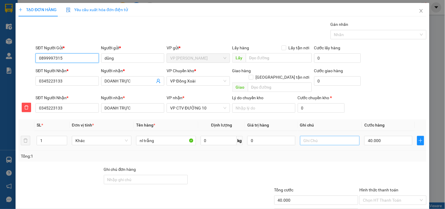
type input "0899997315"
click at [327, 137] on input "text" at bounding box center [330, 140] width 60 height 9
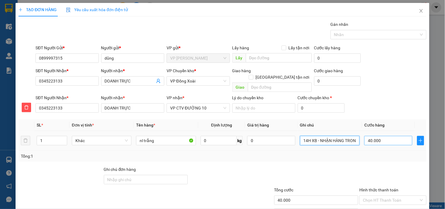
type input "14H XB - NHẬN HÀNG TRONG NGÀY"
click at [389, 136] on input "40.000" at bounding box center [389, 140] width 48 height 9
type input "3"
type input "30"
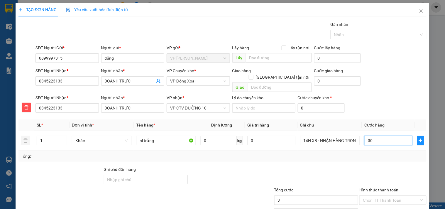
type input "30"
click at [382, 136] on input "30" at bounding box center [389, 140] width 48 height 9
type input "30"
type input "30.000"
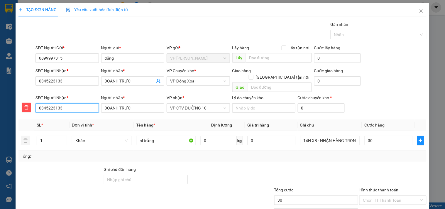
type input "30.000"
drag, startPoint x: 64, startPoint y: 71, endPoint x: 0, endPoint y: 71, distance: 64.0
click at [0, 71] on div "TẠO ĐƠN HÀNG Yêu cầu xuất hóa đơn điện tử Transit Pickup Surcharge Ids Transit …" at bounding box center [222, 104] width 445 height 209
click at [381, 136] on input "30.000" at bounding box center [389, 140] width 48 height 9
type input "4"
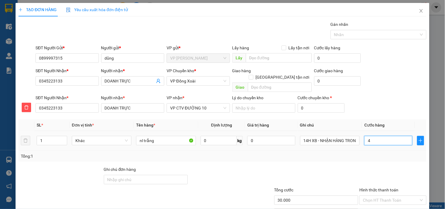
type input "4"
type input "40"
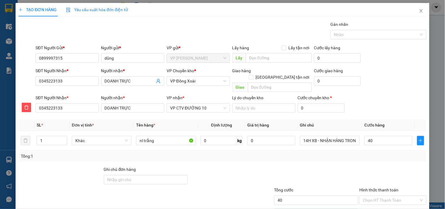
type input "40.000"
type input "3"
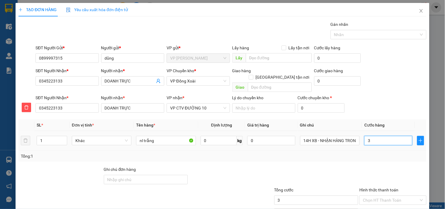
type input "30"
type input "30.000"
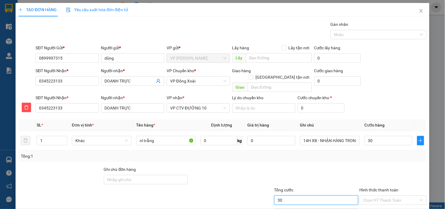
type input "30.000"
click at [289, 196] on input "30.000" at bounding box center [316, 200] width 84 height 9
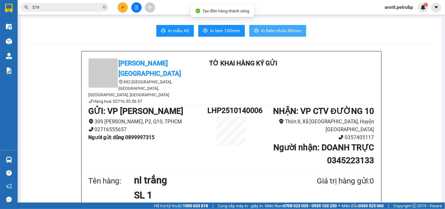
click at [276, 28] on span "In biên nhận 80mm" at bounding box center [281, 30] width 41 height 7
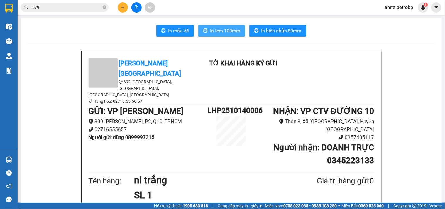
click at [228, 27] on span "In tem 100mm" at bounding box center [225, 30] width 30 height 7
click at [119, 8] on button at bounding box center [123, 7] width 10 height 10
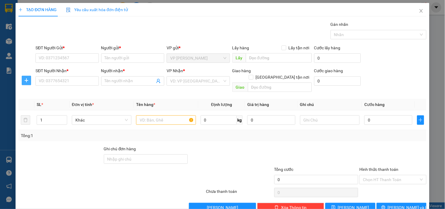
click at [26, 81] on icon "plus" at bounding box center [26, 80] width 5 height 5
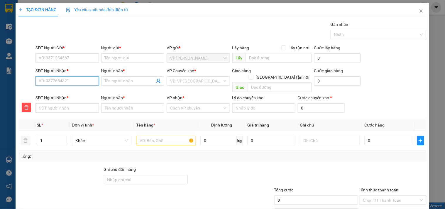
click at [44, 81] on input "SĐT Người Nhận *" at bounding box center [67, 80] width 63 height 9
type input "6"
type input "69"
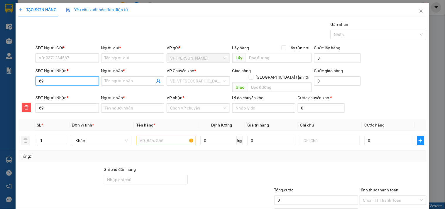
type input "699"
type input "6999"
click at [62, 82] on input "6999" at bounding box center [67, 80] width 63 height 9
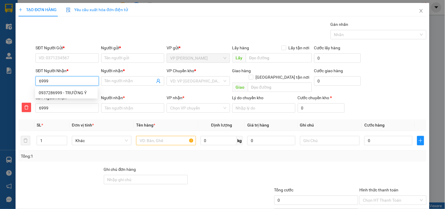
type input "06999"
type input "086999"
click at [62, 90] on div "0856936999 - HIẾU" at bounding box center [66, 93] width 55 height 6
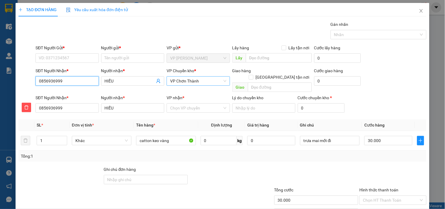
click at [212, 78] on span "VP Chơn Thành" at bounding box center [198, 81] width 56 height 9
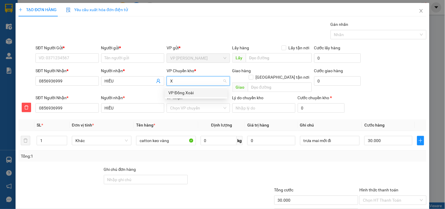
click at [187, 94] on div "VP Đồng Xoài" at bounding box center [196, 93] width 55 height 6
click at [184, 104] on input "VP nhận *" at bounding box center [196, 108] width 52 height 9
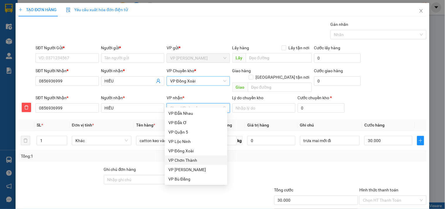
click at [184, 163] on div "VP Chơn Thành" at bounding box center [196, 160] width 55 height 6
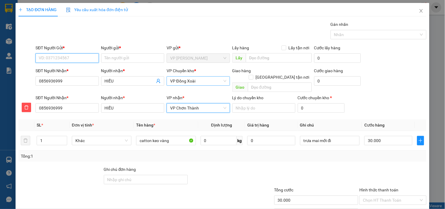
click at [50, 61] on input "SĐT Người Gửi *" at bounding box center [67, 57] width 63 height 9
click at [64, 57] on input "0036" at bounding box center [67, 57] width 63 height 9
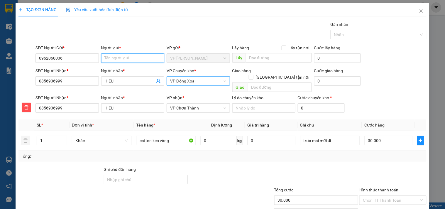
click at [121, 58] on input "Người gửi *" at bounding box center [132, 57] width 63 height 9
click at [76, 56] on input "0962060036" at bounding box center [67, 57] width 63 height 9
click at [125, 60] on input "Người gửi *" at bounding box center [132, 57] width 63 height 9
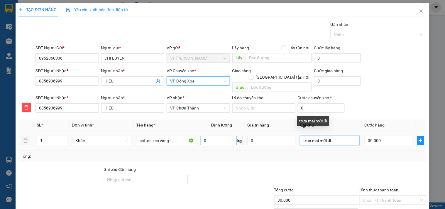
drag, startPoint x: 337, startPoint y: 137, endPoint x: 218, endPoint y: 138, distance: 119.2
click at [218, 138] on tr "1 Khác catton keo vàng 0 kg 0 trưa mai mới đi 30.000" at bounding box center [222, 141] width 408 height 20
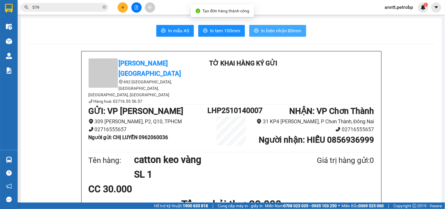
click at [283, 28] on span "In biên nhận 80mm" at bounding box center [281, 30] width 41 height 7
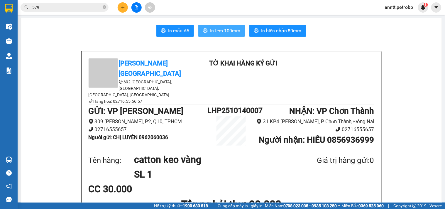
click at [213, 29] on span "In tem 100mm" at bounding box center [225, 30] width 30 height 7
click at [122, 8] on icon "plus" at bounding box center [123, 7] width 4 height 4
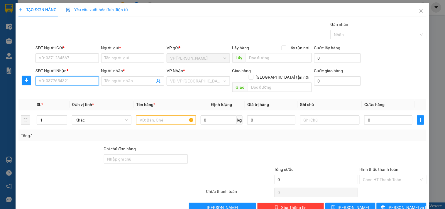
click at [79, 81] on input "SĐT Người Nhận *" at bounding box center [67, 80] width 63 height 9
click at [89, 90] on div "0975091778 - SHOP MẸ THẢO" at bounding box center [77, 93] width 76 height 6
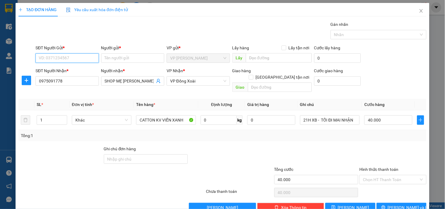
click at [64, 57] on input "SĐT Người Gửi *" at bounding box center [67, 57] width 63 height 9
click at [63, 58] on input "SĐT Người Gửi *" at bounding box center [67, 57] width 63 height 9
click at [68, 69] on div "0933617217 - NAM" at bounding box center [66, 70] width 55 height 6
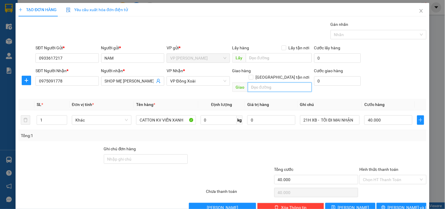
click at [281, 82] on input "text" at bounding box center [280, 86] width 64 height 9
click at [392, 203] on button "Lưu và In" at bounding box center [402, 207] width 50 height 9
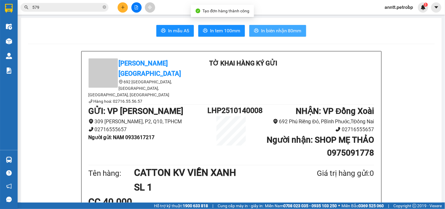
click at [275, 27] on button "In biên nhận 80mm" at bounding box center [278, 31] width 57 height 12
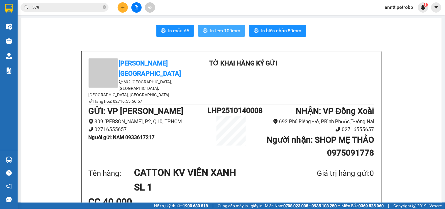
click at [231, 34] on button "In tem 100mm" at bounding box center [221, 31] width 47 height 12
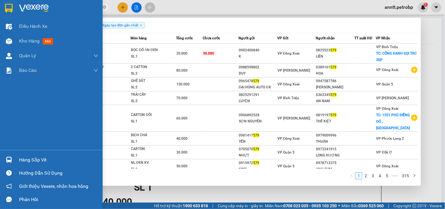
drag, startPoint x: 45, startPoint y: 7, endPoint x: 10, endPoint y: 10, distance: 35.7
click at [12, 10] on section "Kết quả tìm kiếm ( 3144 ) Bộ lọc Ngày tạo đơn gần nhất Mã ĐH Trạng thái Món hàn…" at bounding box center [222, 104] width 445 height 209
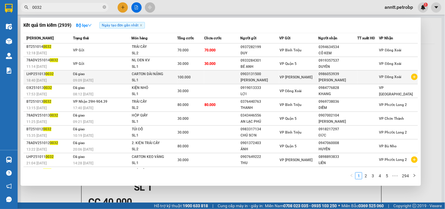
click at [164, 81] on div "SL: 1" at bounding box center [154, 80] width 44 height 6
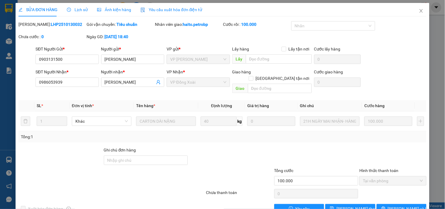
click at [107, 11] on span "Ảnh kiện hàng" at bounding box center [114, 9] width 34 height 5
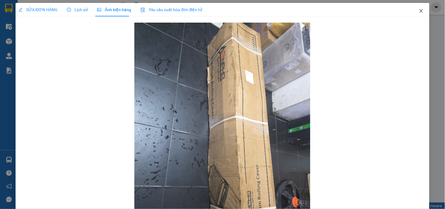
drag, startPoint x: 418, startPoint y: 10, endPoint x: 391, endPoint y: 16, distance: 27.7
click at [419, 10] on icon "close" at bounding box center [421, 11] width 5 height 5
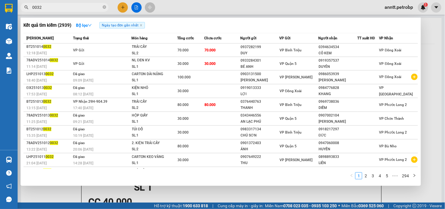
click at [55, 8] on input "0032" at bounding box center [66, 7] width 69 height 6
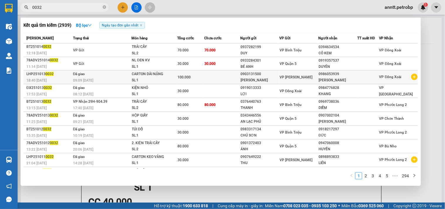
click at [81, 77] on td "Đã giao 09:09 - 14/10" at bounding box center [102, 77] width 60 height 14
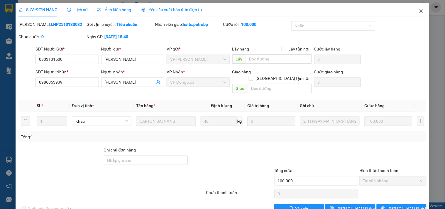
click at [419, 9] on icon "close" at bounding box center [421, 11] width 5 height 5
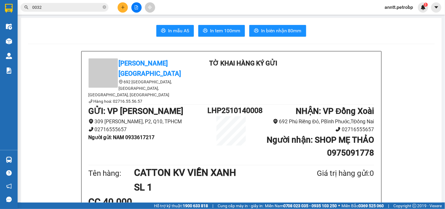
click at [65, 12] on div "Kết quả tìm kiếm ( 2939 ) Bộ lọc Ngày tạo đơn gần nhất Mã ĐH Trạng thái Món hàn…" at bounding box center [57, 7] width 114 height 10
click at [64, 7] on input "0032" at bounding box center [66, 7] width 69 height 6
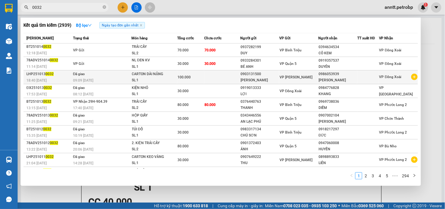
click at [115, 80] on div "09:09 - 14/10" at bounding box center [102, 80] width 58 height 6
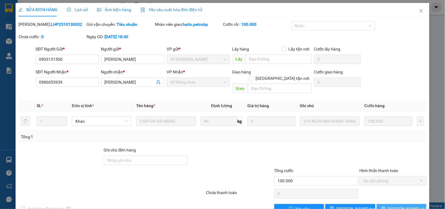
click at [397, 205] on span "Lưu và In" at bounding box center [408, 208] width 41 height 6
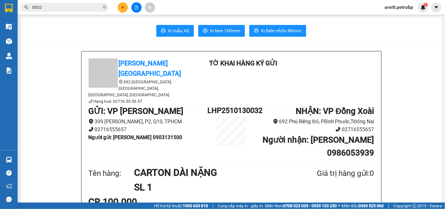
click at [70, 8] on input "0032" at bounding box center [66, 7] width 69 height 6
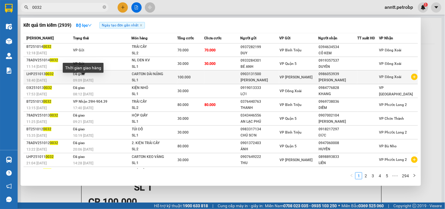
click at [90, 78] on span "09:09 - 14/10" at bounding box center [83, 80] width 20 height 4
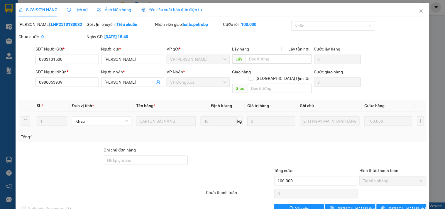
click at [115, 11] on span "Ảnh kiện hàng" at bounding box center [114, 9] width 34 height 5
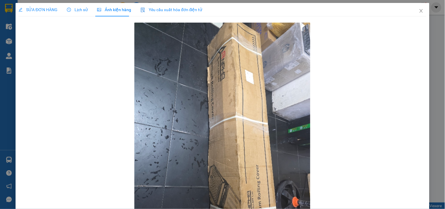
click at [75, 11] on span "Lịch sử" at bounding box center [77, 9] width 21 height 5
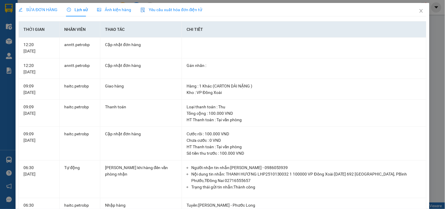
drag, startPoint x: 183, startPoint y: 116, endPoint x: 299, endPoint y: 139, distance: 118.3
click at [419, 11] on icon "close" at bounding box center [421, 11] width 5 height 5
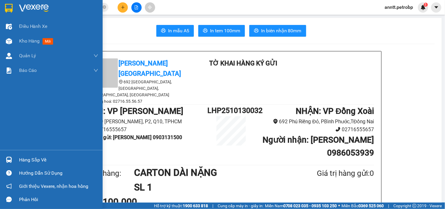
click at [8, 4] on img at bounding box center [9, 8] width 8 height 9
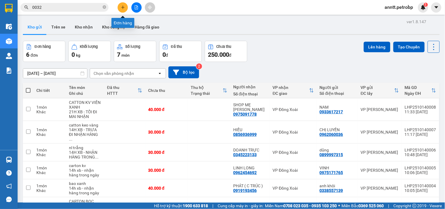
click at [122, 10] on button at bounding box center [123, 7] width 10 height 10
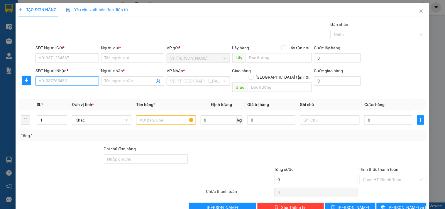
click at [57, 84] on input "SĐT Người Nhận *" at bounding box center [67, 80] width 63 height 9
drag, startPoint x: 53, startPoint y: 84, endPoint x: 0, endPoint y: 75, distance: 53.6
click at [0, 75] on div "TẠO ĐƠN HÀNG Yêu cầu xuất hóa đơn điện tử Transit Pickup Surcharge Ids Transit …" at bounding box center [222, 104] width 445 height 209
click at [54, 60] on input "SĐT Người Gửi *" at bounding box center [67, 57] width 63 height 9
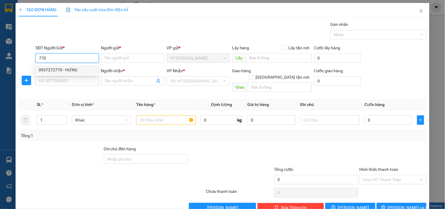
click at [55, 71] on div "0937272770 - HƯNG" at bounding box center [66, 70] width 55 height 6
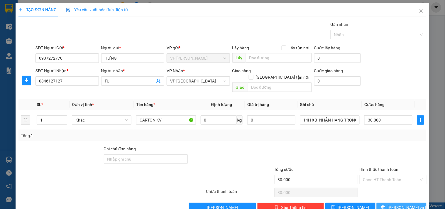
click at [410, 203] on button "Lưu và In" at bounding box center [402, 207] width 50 height 9
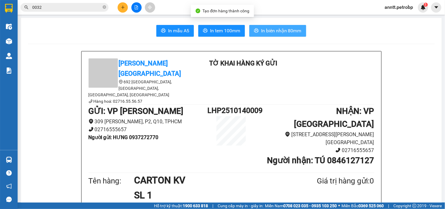
click at [275, 27] on span "In biên nhận 80mm" at bounding box center [281, 30] width 41 height 7
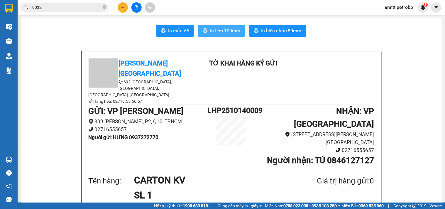
click at [212, 27] on span "In tem 100mm" at bounding box center [225, 30] width 30 height 7
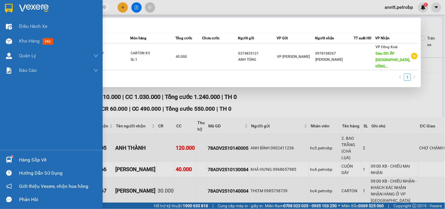
drag, startPoint x: 71, startPoint y: 4, endPoint x: 19, endPoint y: 3, distance: 52.6
click at [0, 10] on section "Kết quả tìm kiếm ( 1 ) Bộ lọc Mã ĐH Trạng thái Món hàng Tổng cước Chưa cước Ngư…" at bounding box center [222, 104] width 445 height 209
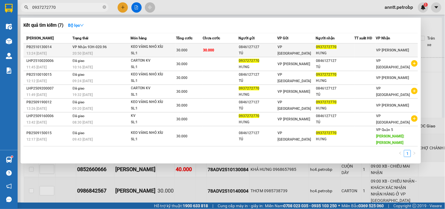
type input "0937272770"
click at [169, 53] on div "SL: 1" at bounding box center [153, 53] width 44 height 6
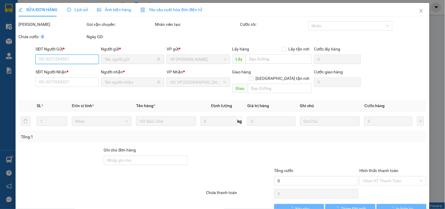
type input "0846127127"
type input "TÚ"
type input "0937272770"
type input "HƯNG"
type input "30.000"
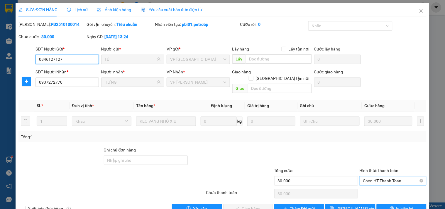
click at [366, 176] on span "Chọn HT Thanh Toán" at bounding box center [393, 180] width 60 height 9
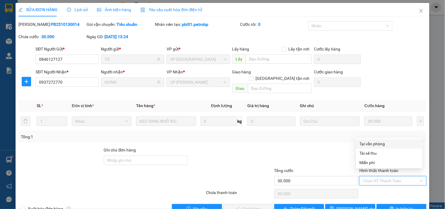
click at [372, 144] on div "Tại văn phòng" at bounding box center [389, 144] width 59 height 6
type input "0"
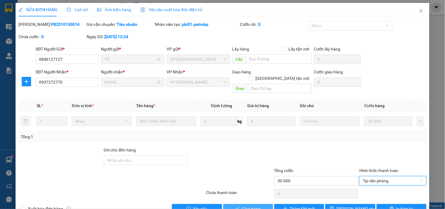
click at [257, 205] on span "Giao hàng" at bounding box center [251, 208] width 19 height 6
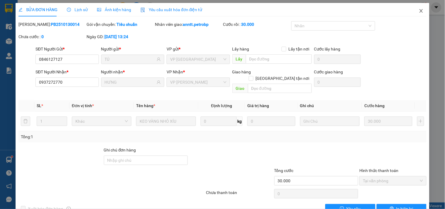
click at [419, 11] on icon "close" at bounding box center [421, 11] width 5 height 5
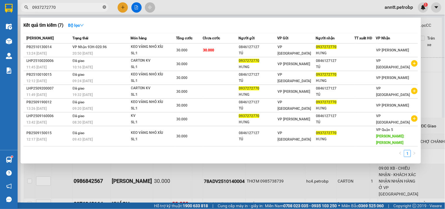
click at [104, 9] on icon "close-circle" at bounding box center [105, 7] width 4 height 4
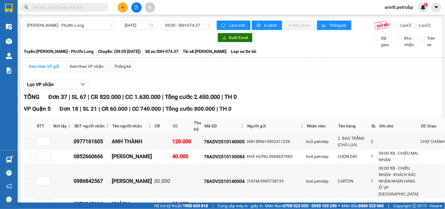
click at [88, 7] on input "text" at bounding box center [66, 7] width 69 height 6
paste input "0345223133"
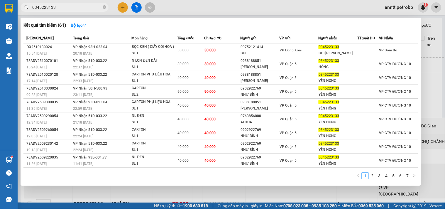
type input "0345223133"
